Goal: Check status: Check status

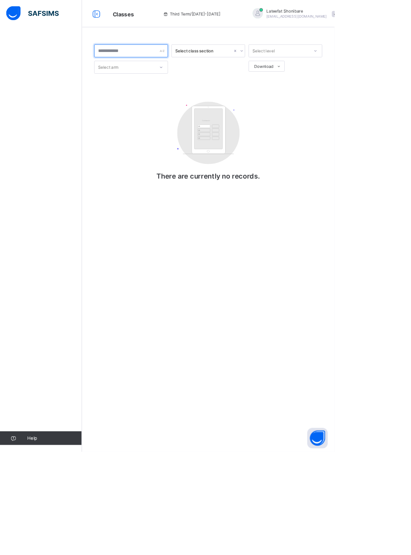
click at [198, 59] on input "text" at bounding box center [161, 62] width 90 height 16
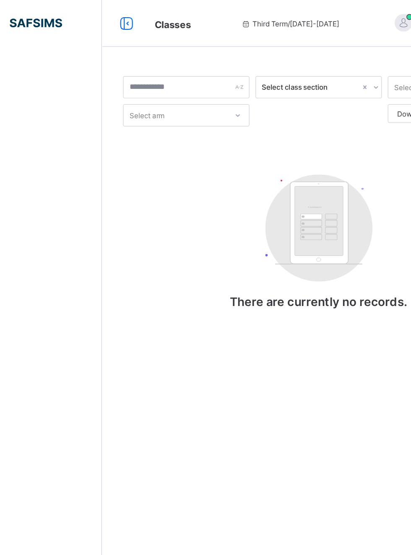
click at [122, 13] on icon at bounding box center [118, 17] width 14 height 12
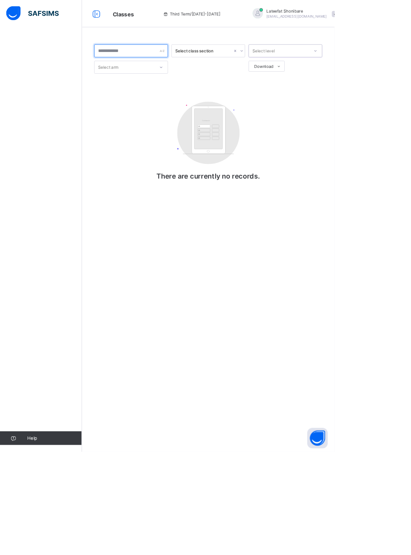
click at [196, 60] on div at bounding box center [161, 62] width 90 height 16
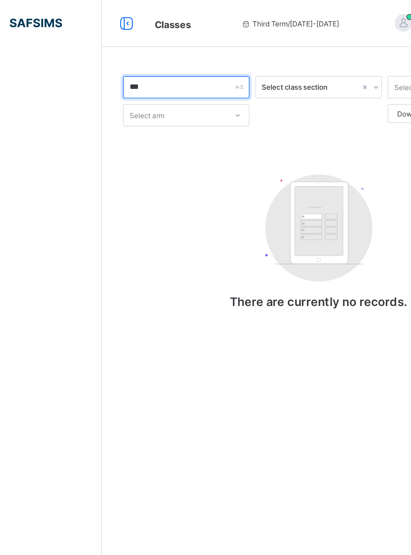
type input "***"
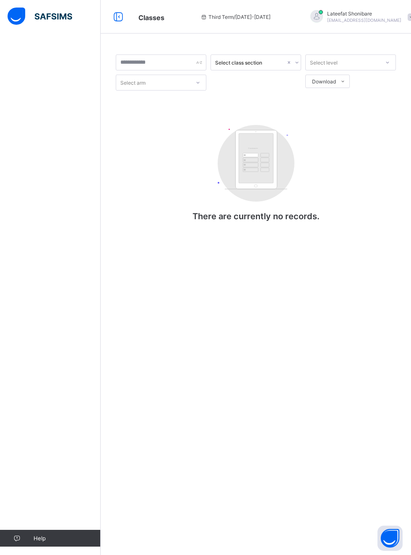
click at [54, 22] on img at bounding box center [40, 17] width 65 height 18
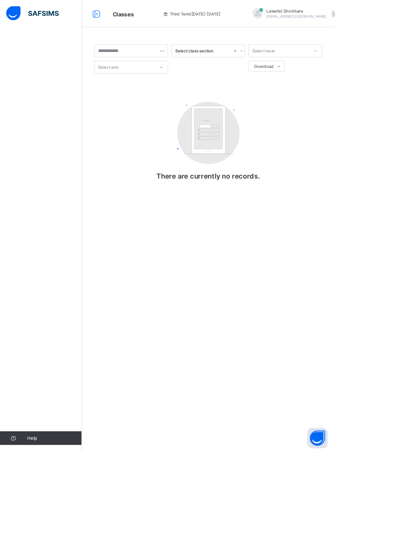
click at [130, 16] on div at bounding box center [118, 16] width 27 height 13
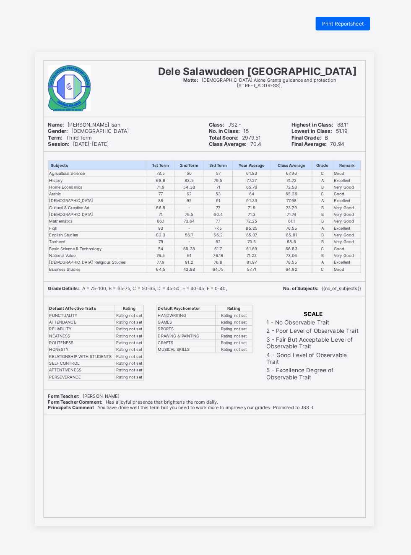
scroll to position [0, 0]
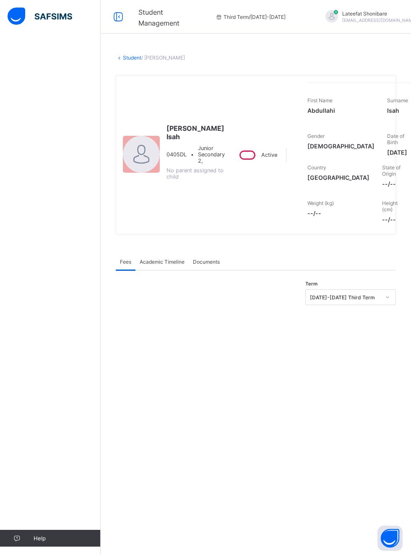
click at [116, 20] on icon at bounding box center [118, 17] width 14 height 12
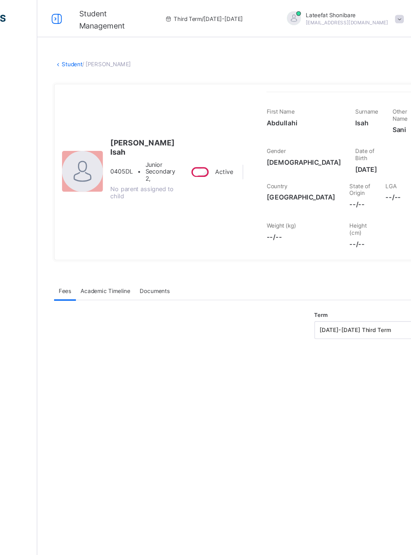
click at [46, 21] on icon at bounding box center [51, 17] width 14 height 12
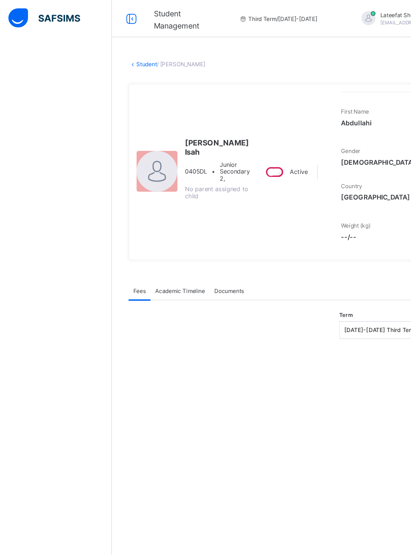
click at [117, 21] on icon at bounding box center [118, 17] width 14 height 12
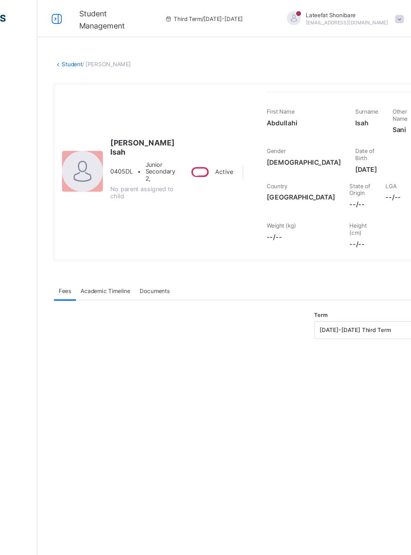
click at [62, 10] on div at bounding box center [51, 16] width 27 height 13
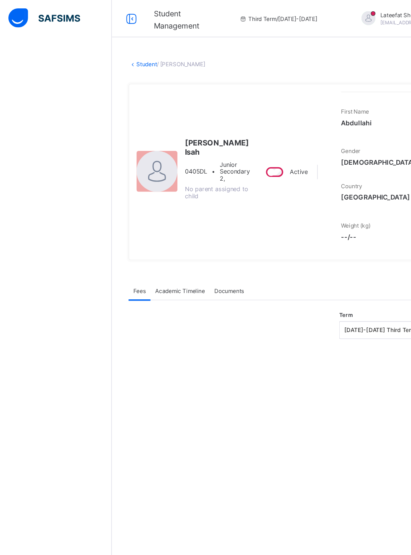
click at [111, 22] on icon at bounding box center [118, 17] width 14 height 12
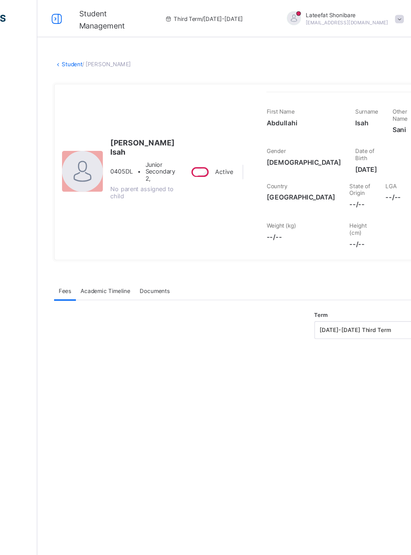
click at [54, 37] on div "× Delete Document This action would delete the document with name: from the sys…" at bounding box center [222, 277] width 377 height 555
